Goal: Task Accomplishment & Management: Manage account settings

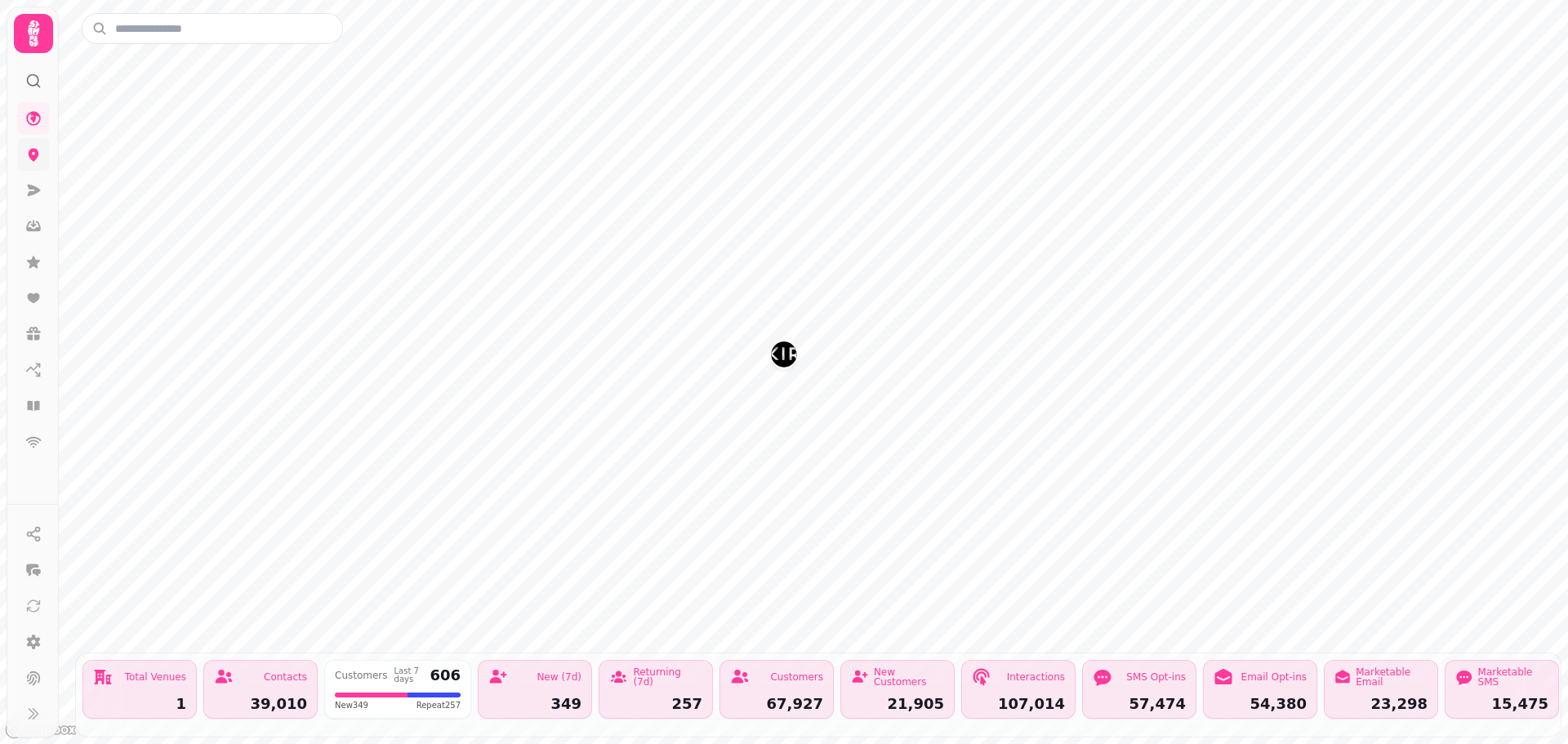
click at [41, 169] on link at bounding box center [33, 154] width 33 height 33
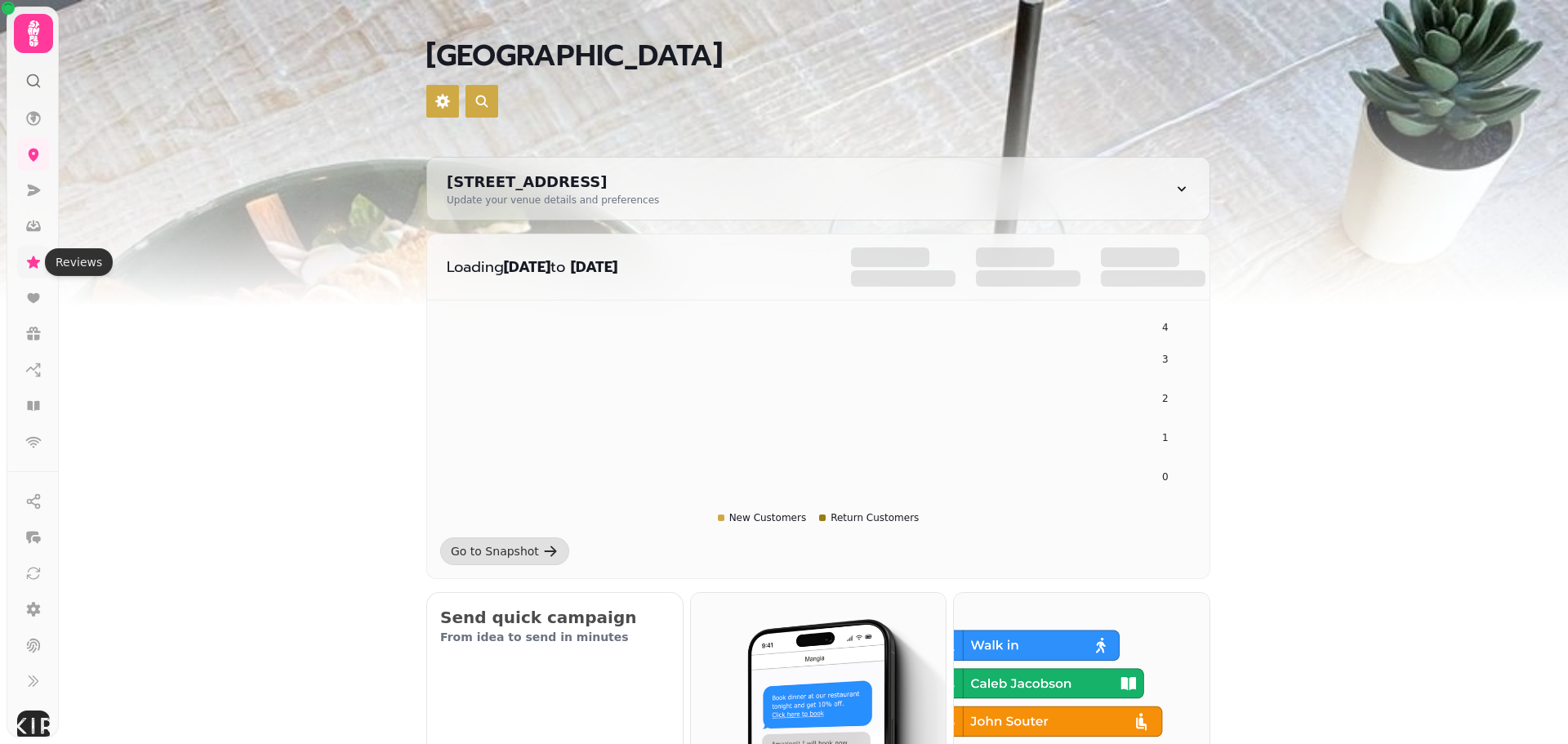
click at [28, 257] on icon at bounding box center [34, 262] width 17 height 17
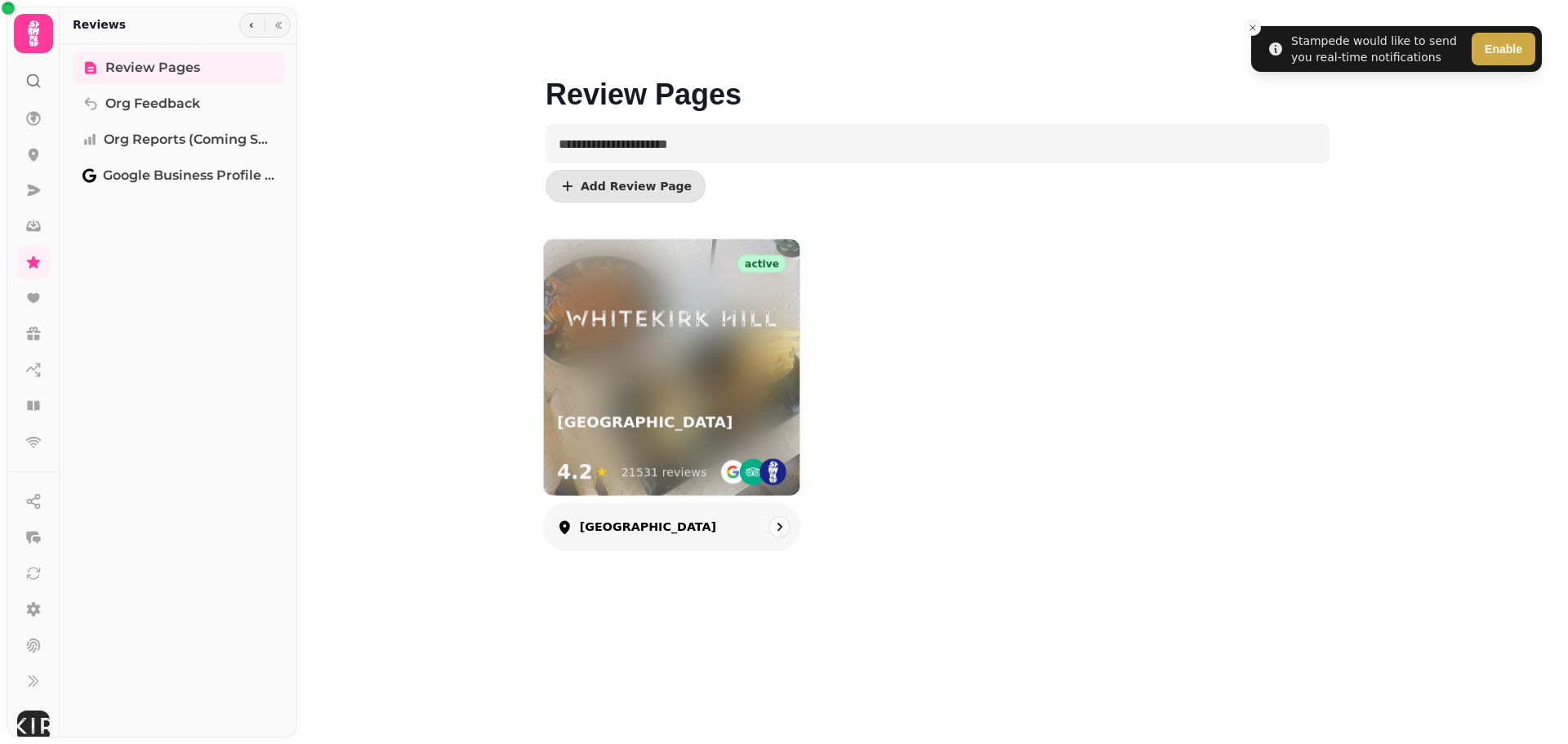
click at [664, 311] on img at bounding box center [671, 319] width 230 height 32
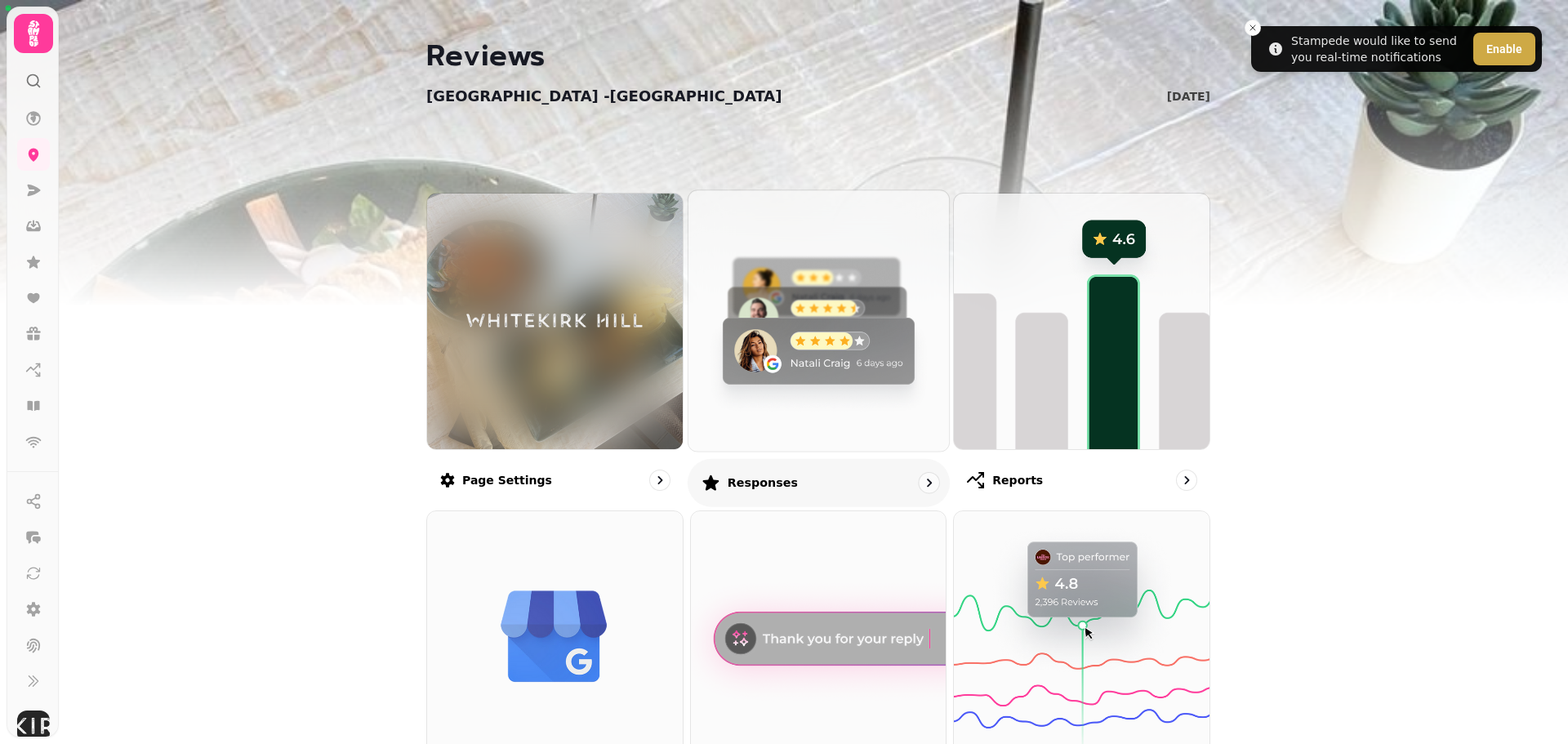
click at [827, 397] on img at bounding box center [818, 320] width 287 height 287
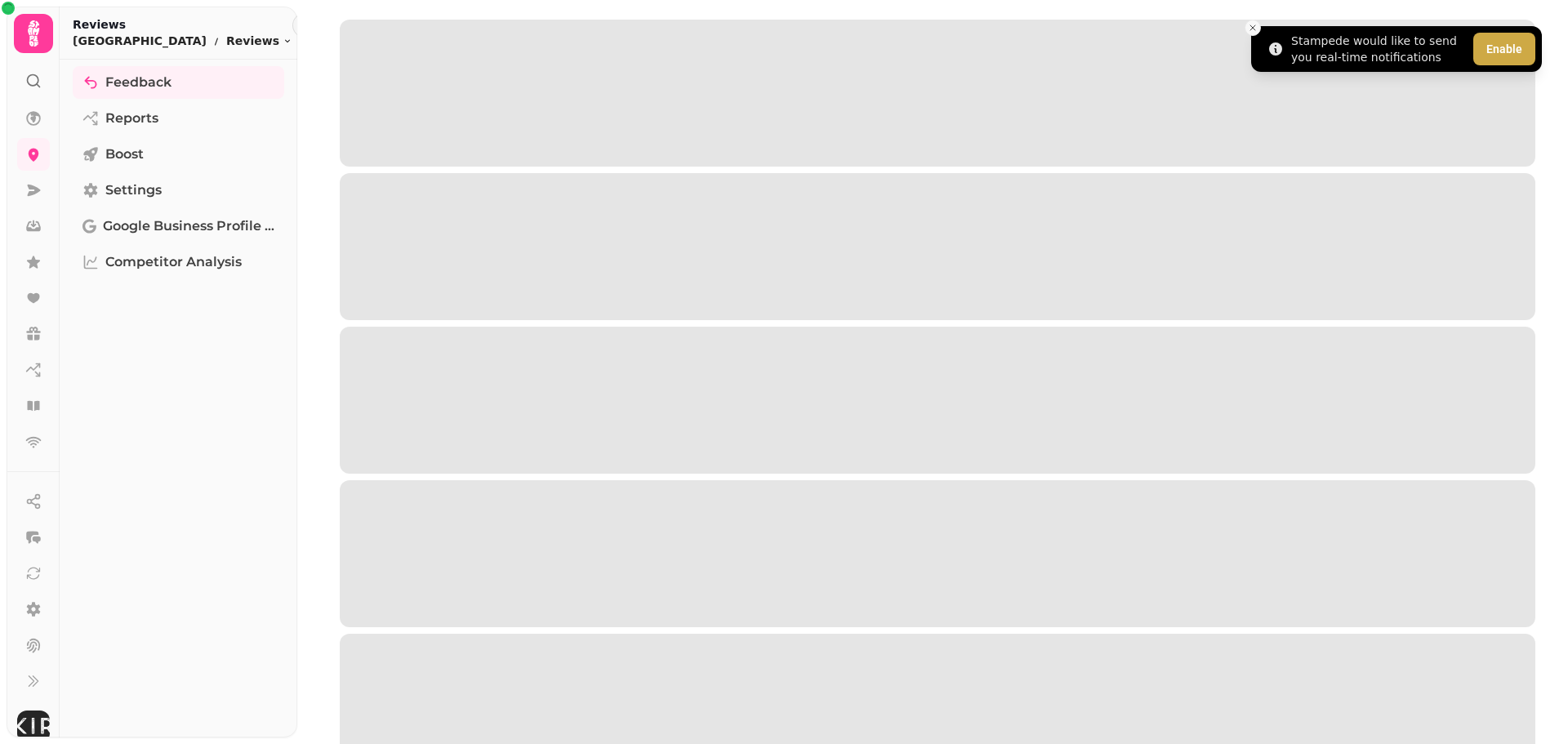
click at [1247, 26] on button "Close toast" at bounding box center [1253, 28] width 17 height 17
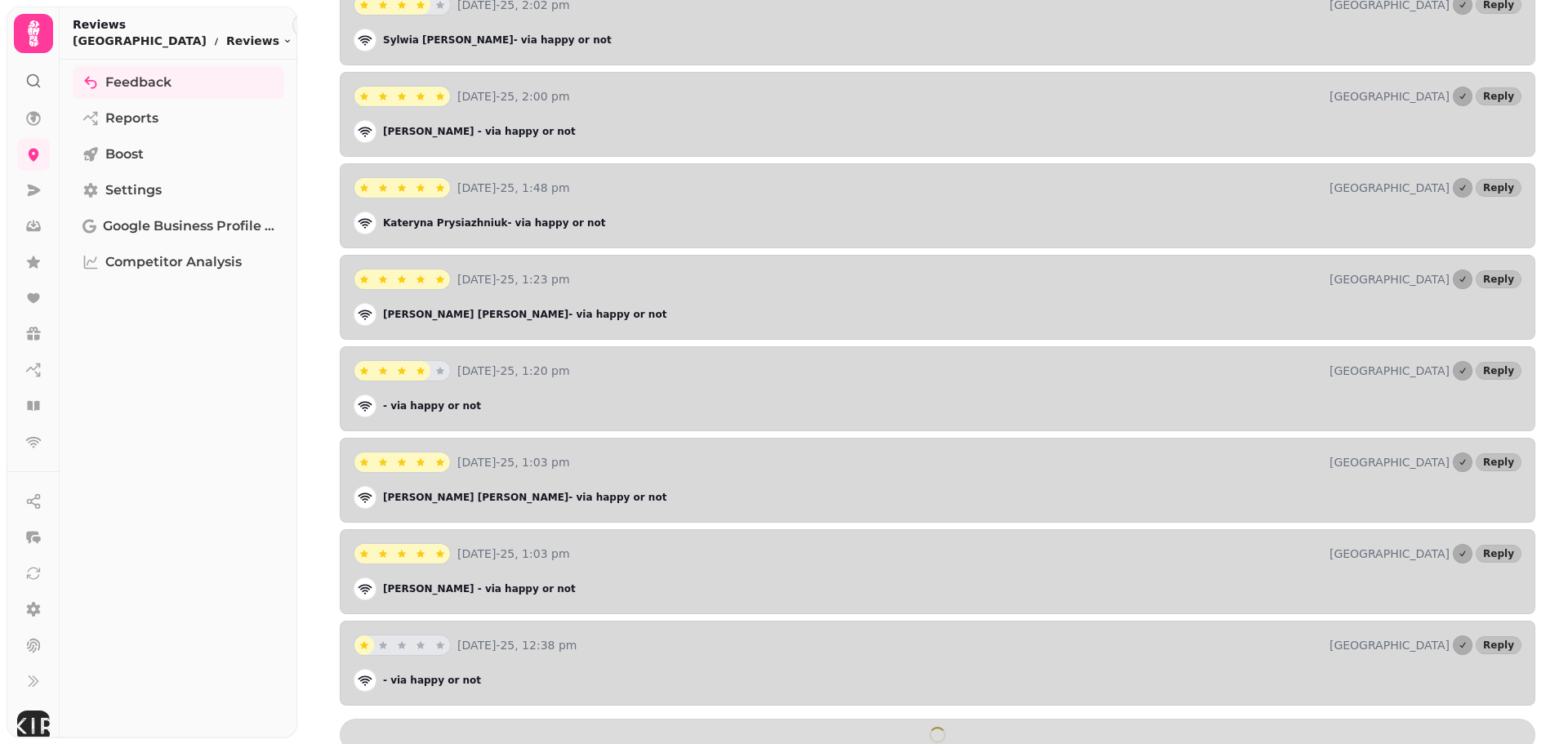
scroll to position [4281, 0]
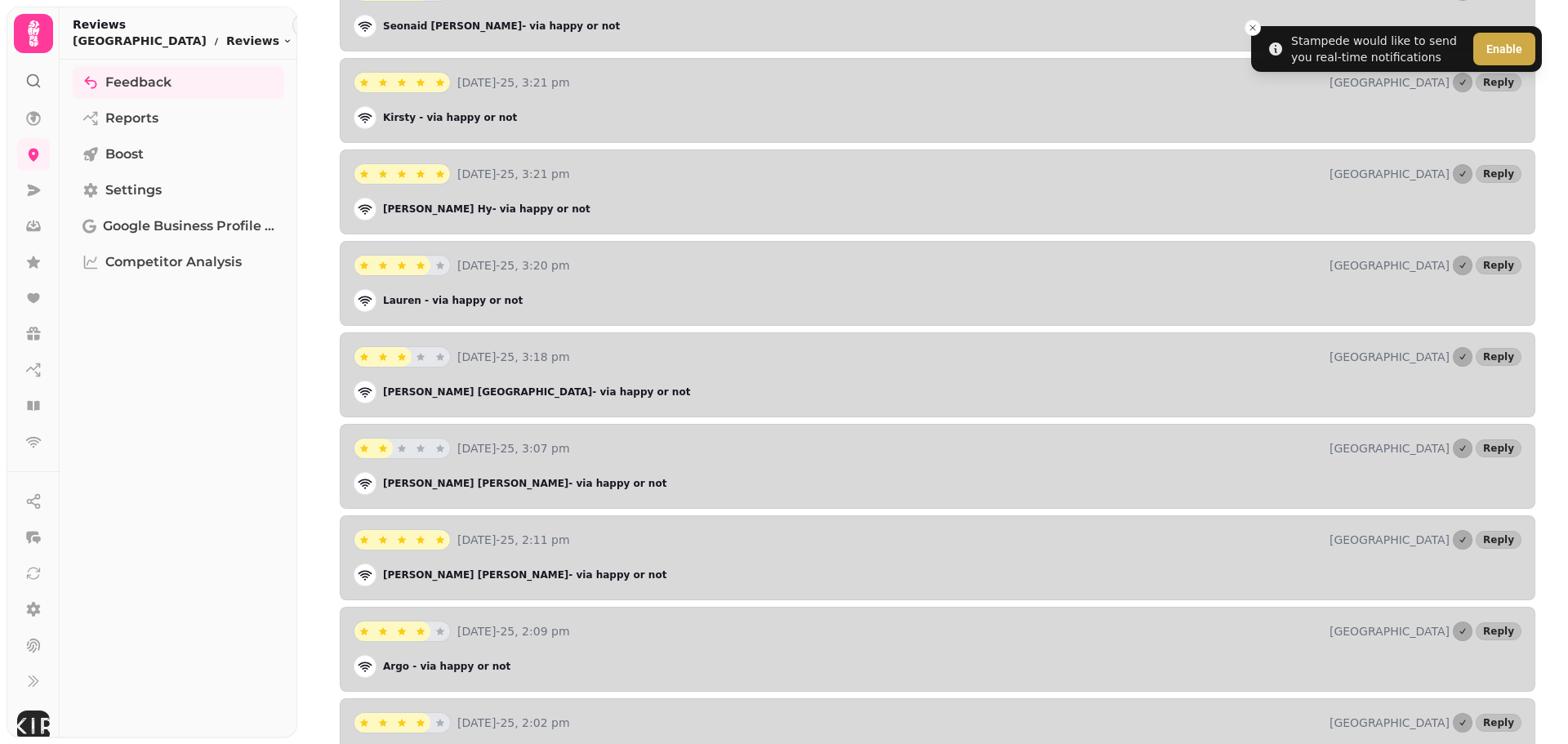
scroll to position [3627, 0]
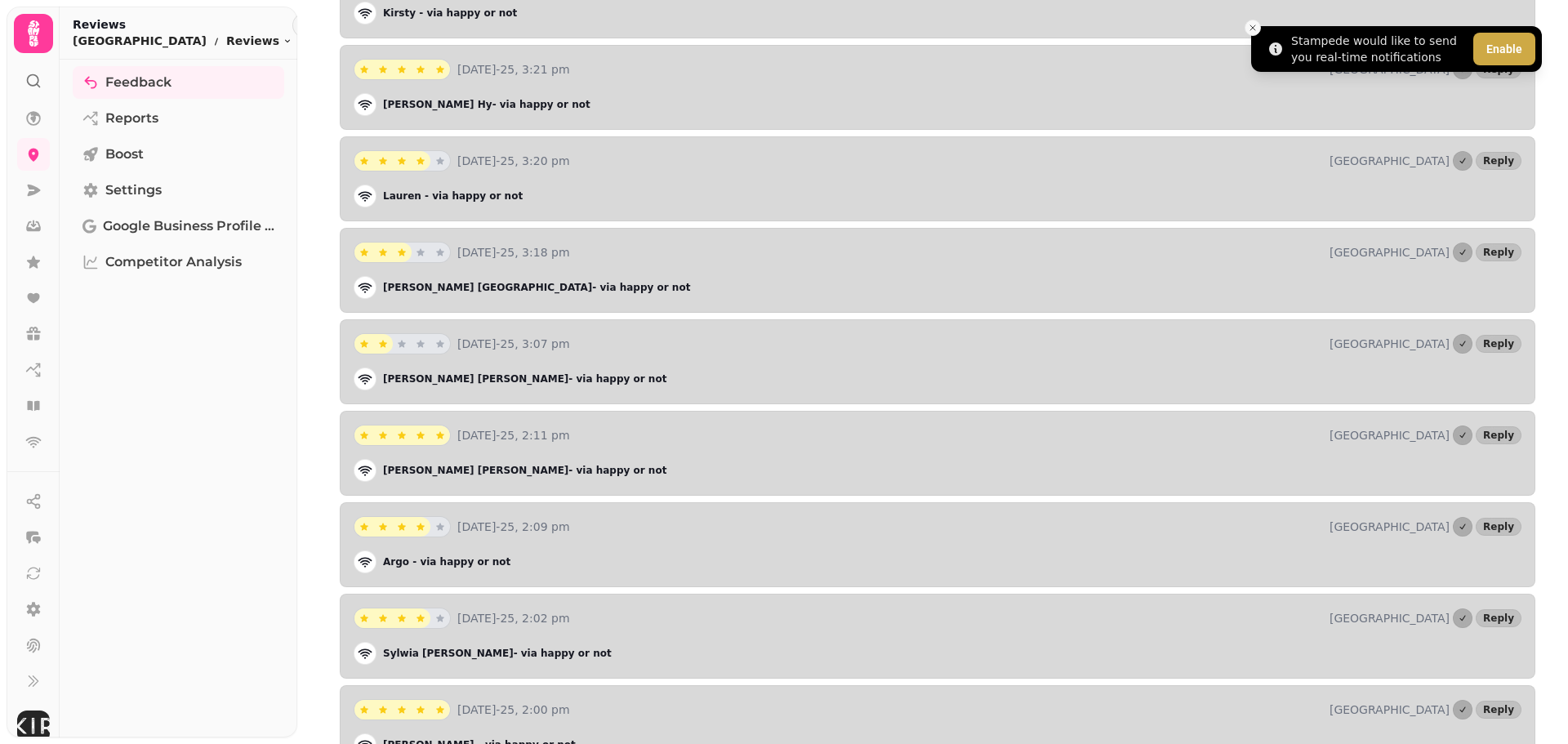
click at [1254, 22] on button "Close toast" at bounding box center [1253, 28] width 17 height 17
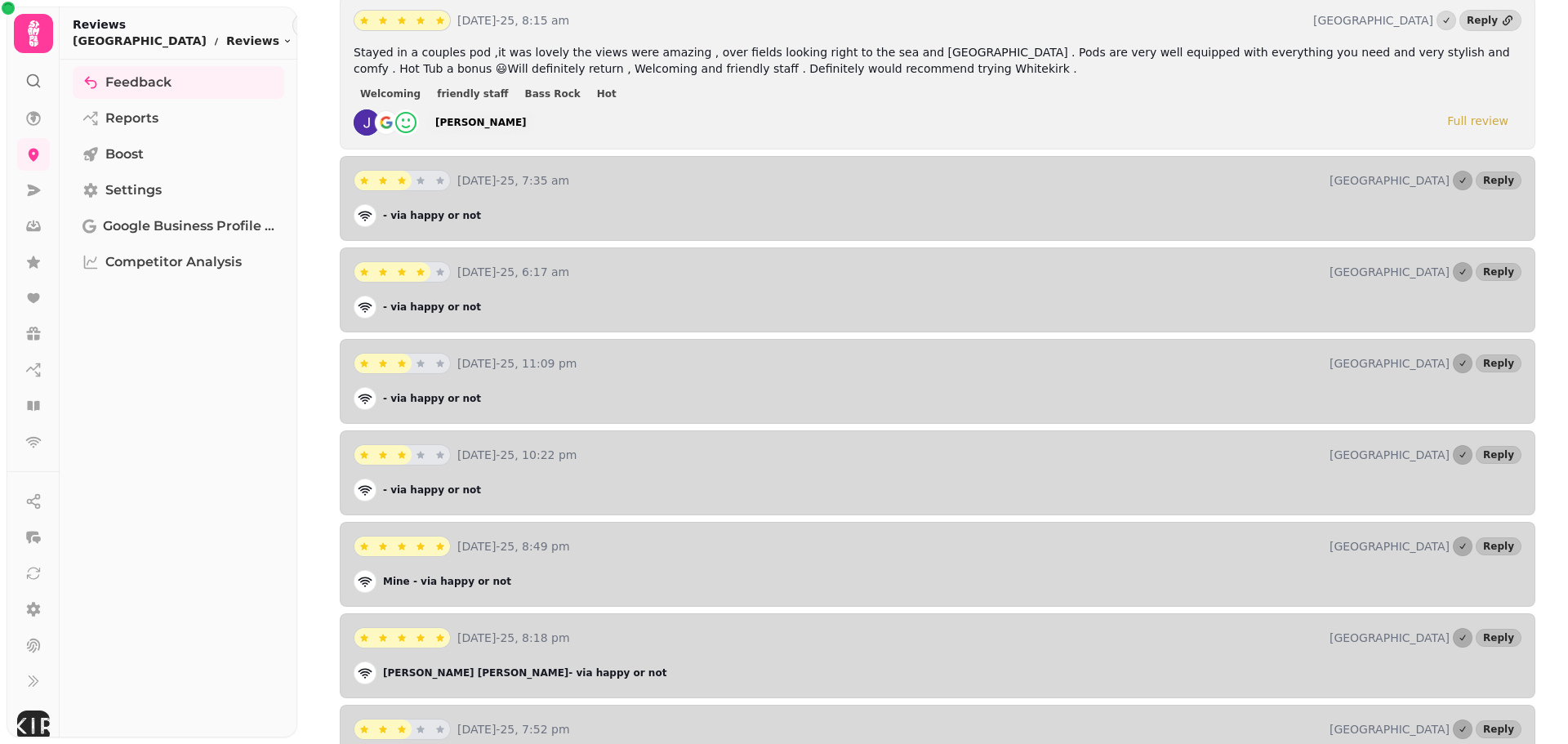
scroll to position [5901, 0]
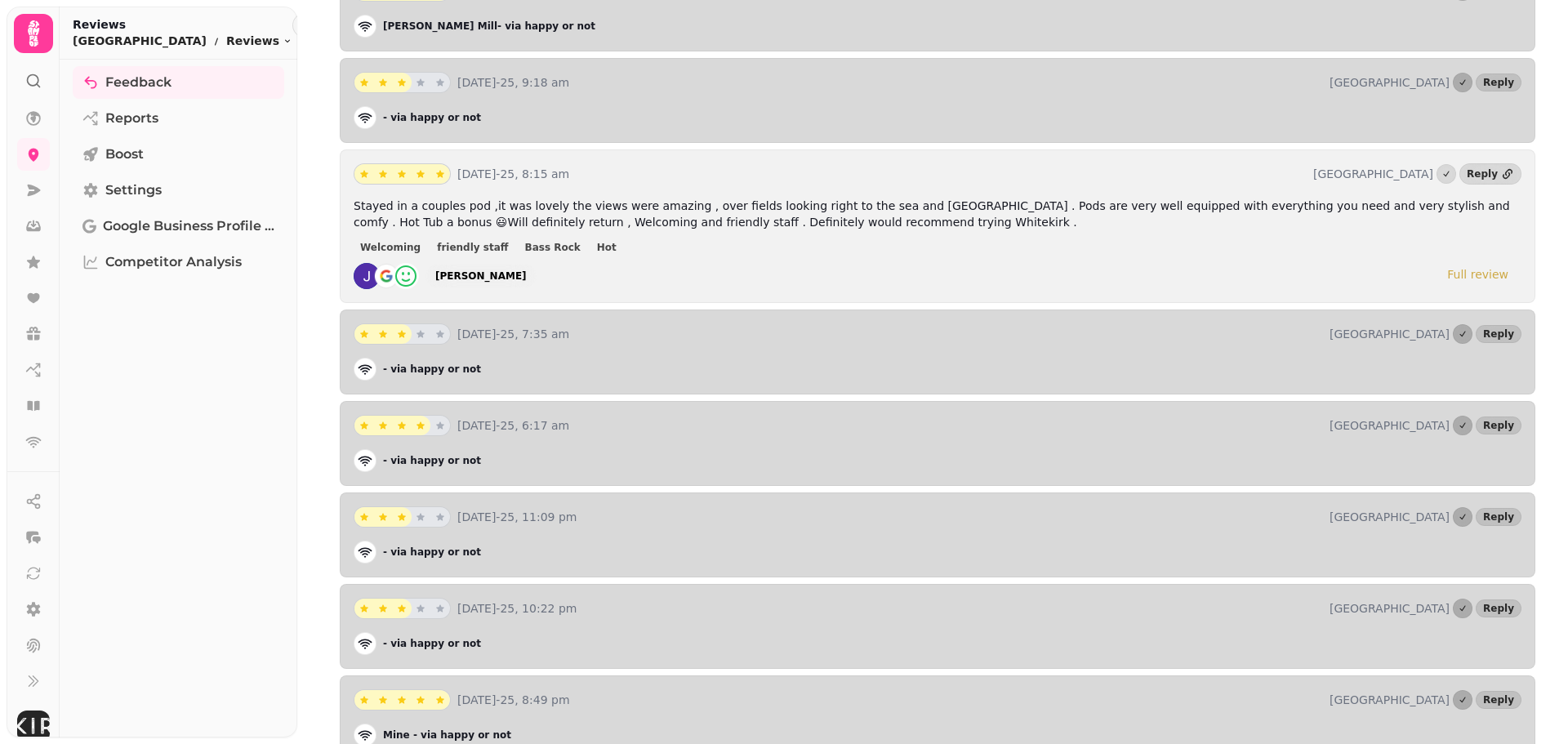
click at [166, 436] on div "Feedback Reports Boost Settings Google Business Profile (Beta) Competitor Analy…" at bounding box center [177, 398] width 238 height 664
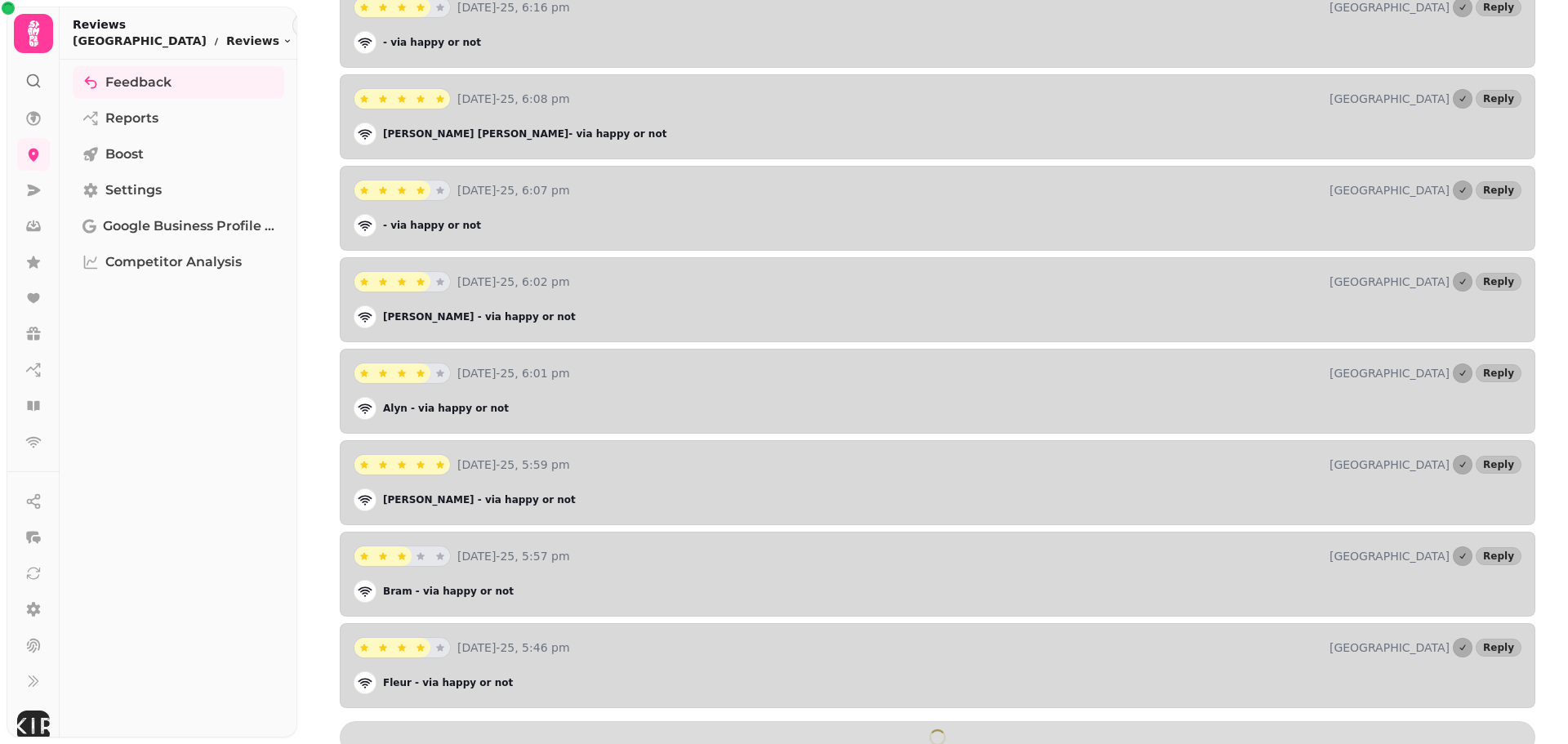
scroll to position [15861, 0]
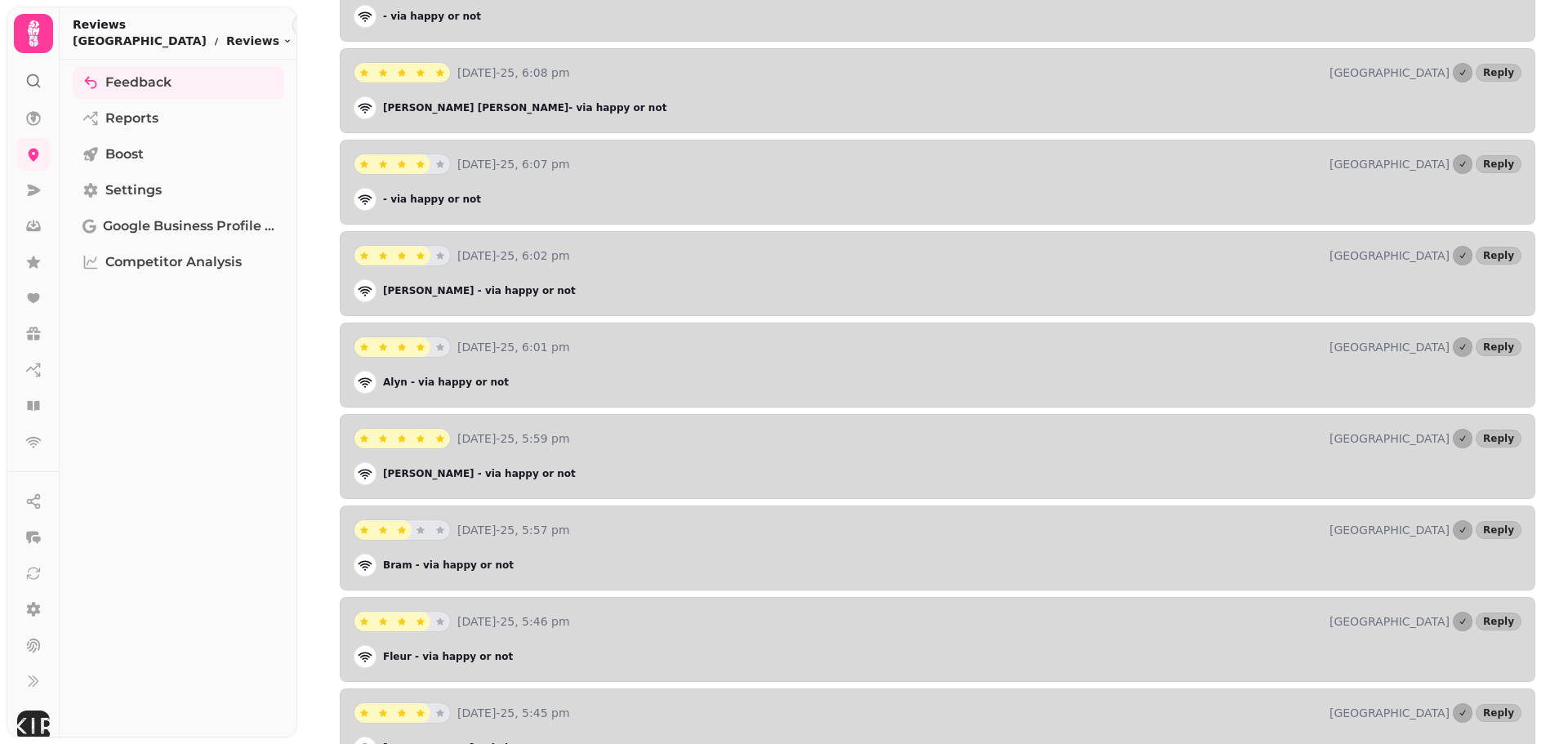
click at [30, 30] on icon at bounding box center [34, 34] width 12 height 27
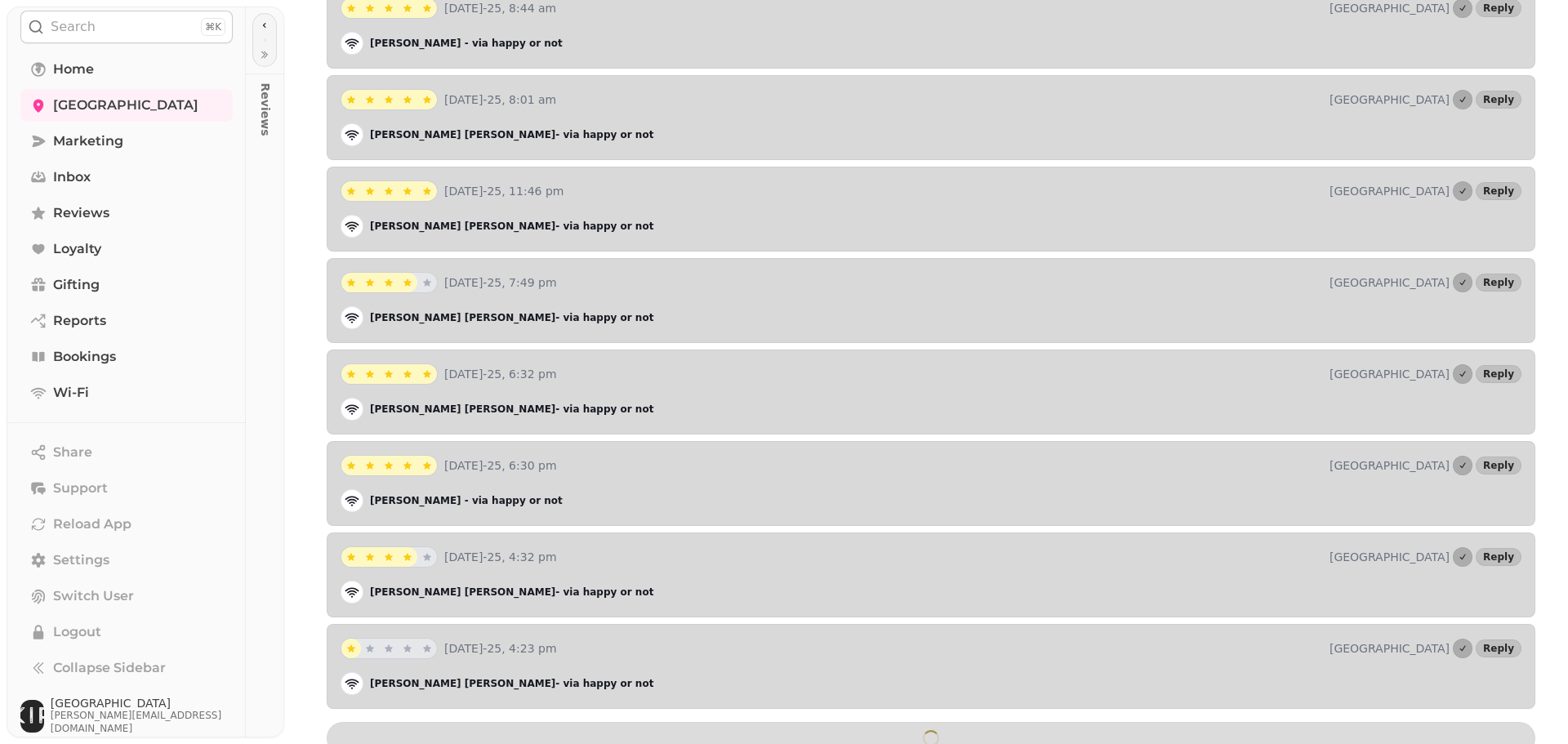
scroll to position [20518, 0]
